Goal: Transaction & Acquisition: Book appointment/travel/reservation

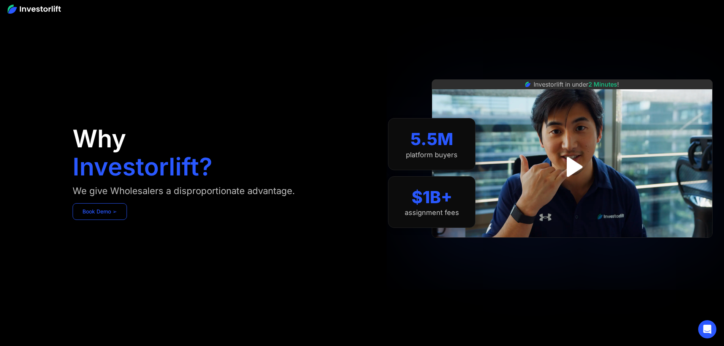
click at [127, 220] on link "Book Demo ➢" at bounding box center [100, 211] width 54 height 17
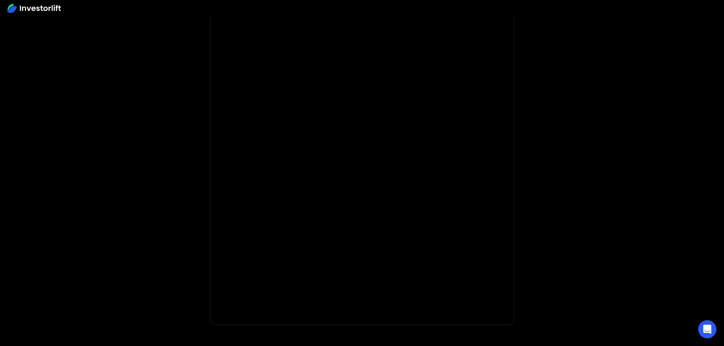
scroll to position [38, 0]
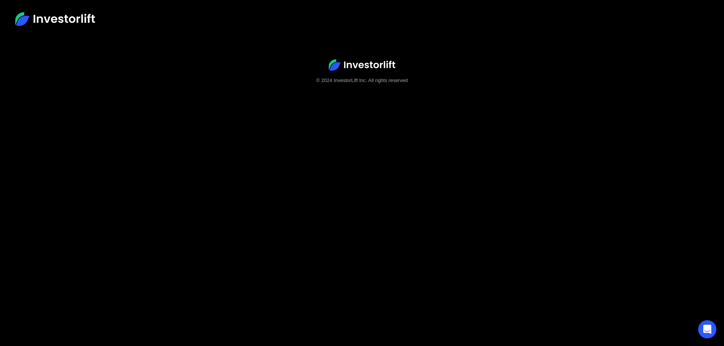
scroll to position [48, 0]
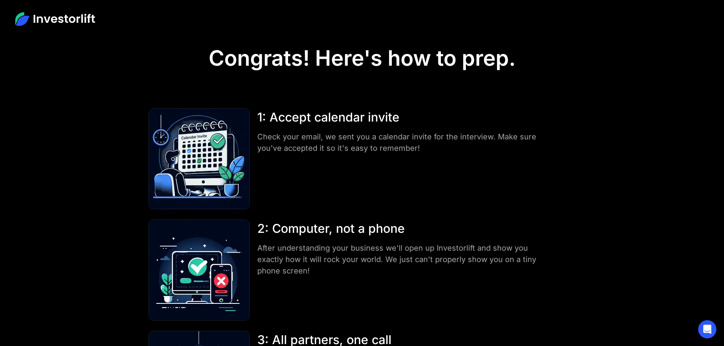
click at [70, 20] on img at bounding box center [55, 19] width 80 height 14
